Goal: Check status: Check status

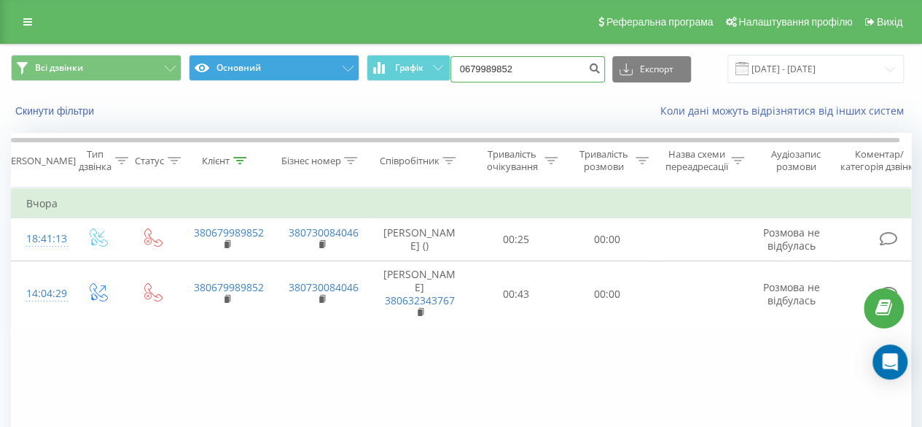
drag, startPoint x: 534, startPoint y: 66, endPoint x: 333, endPoint y: 79, distance: 201.7
click at [333, 79] on div "Всі дзвінки Основний Графік 0679989852 Експорт .csv .xls .xlsx [DATE] - [DATE]" at bounding box center [461, 69] width 901 height 28
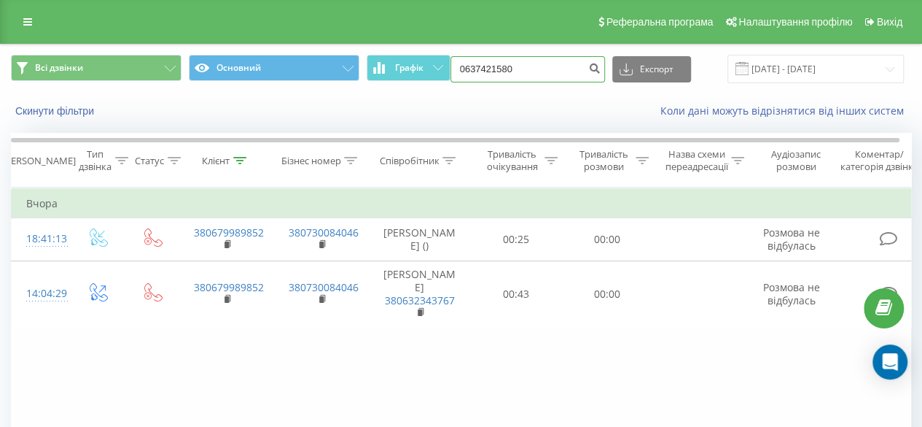
click at [537, 66] on input "0637421580" at bounding box center [528, 69] width 155 height 26
type input "0637421580"
click at [598, 71] on icon "submit" at bounding box center [595, 66] width 12 height 9
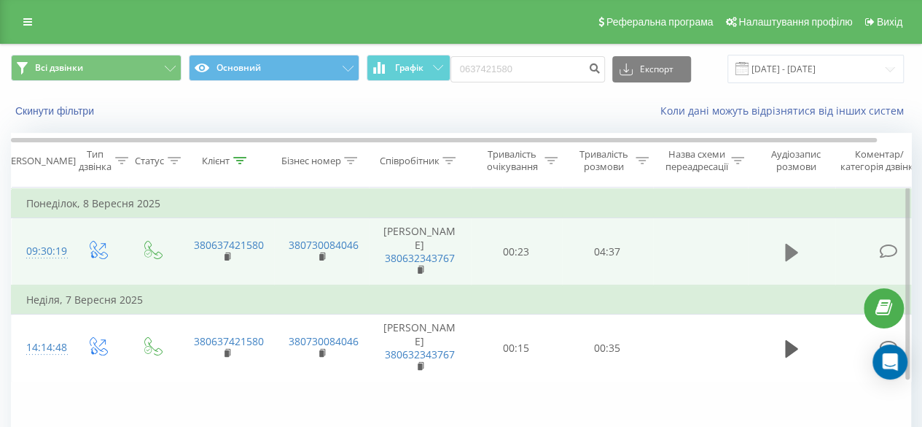
click at [783, 250] on button at bounding box center [792, 252] width 22 height 22
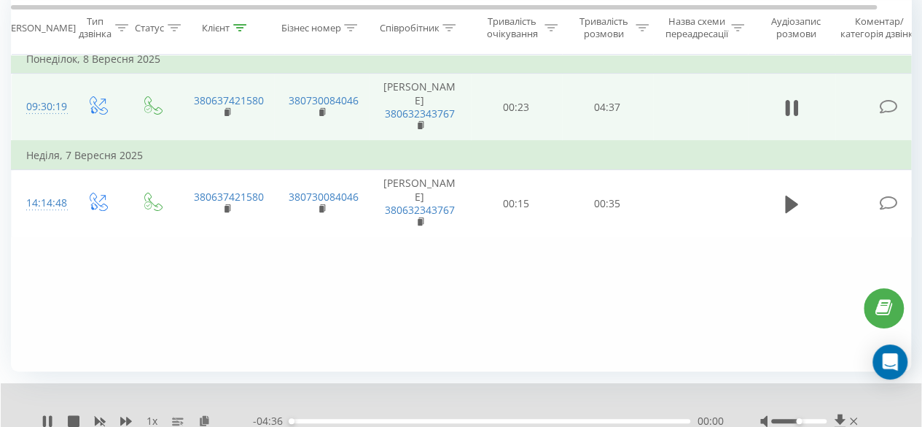
scroll to position [53, 0]
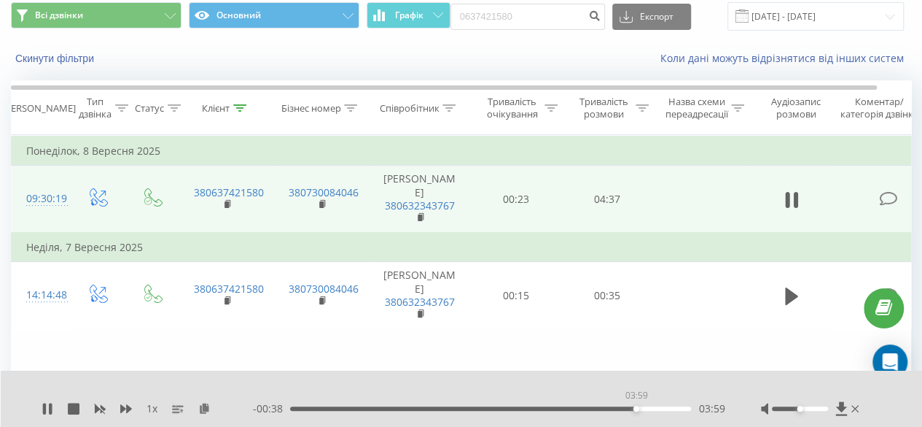
click at [636, 410] on div "03:59" at bounding box center [490, 408] width 401 height 4
drag, startPoint x: 637, startPoint y: 408, endPoint x: 577, endPoint y: 409, distance: 60.5
click at [577, 409] on div "03:20" at bounding box center [580, 408] width 6 height 6
